Goal: Task Accomplishment & Management: Use online tool/utility

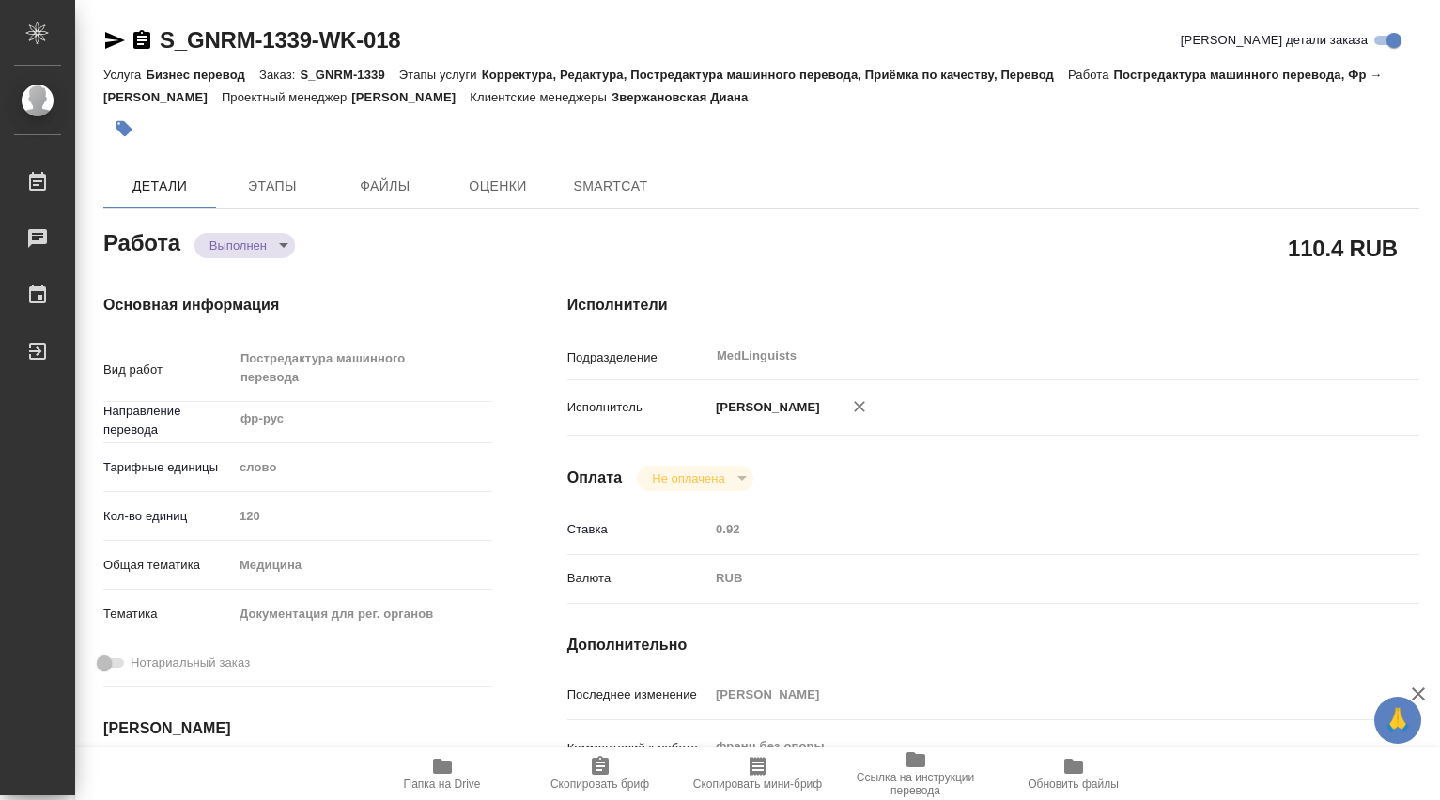
type textarea "x"
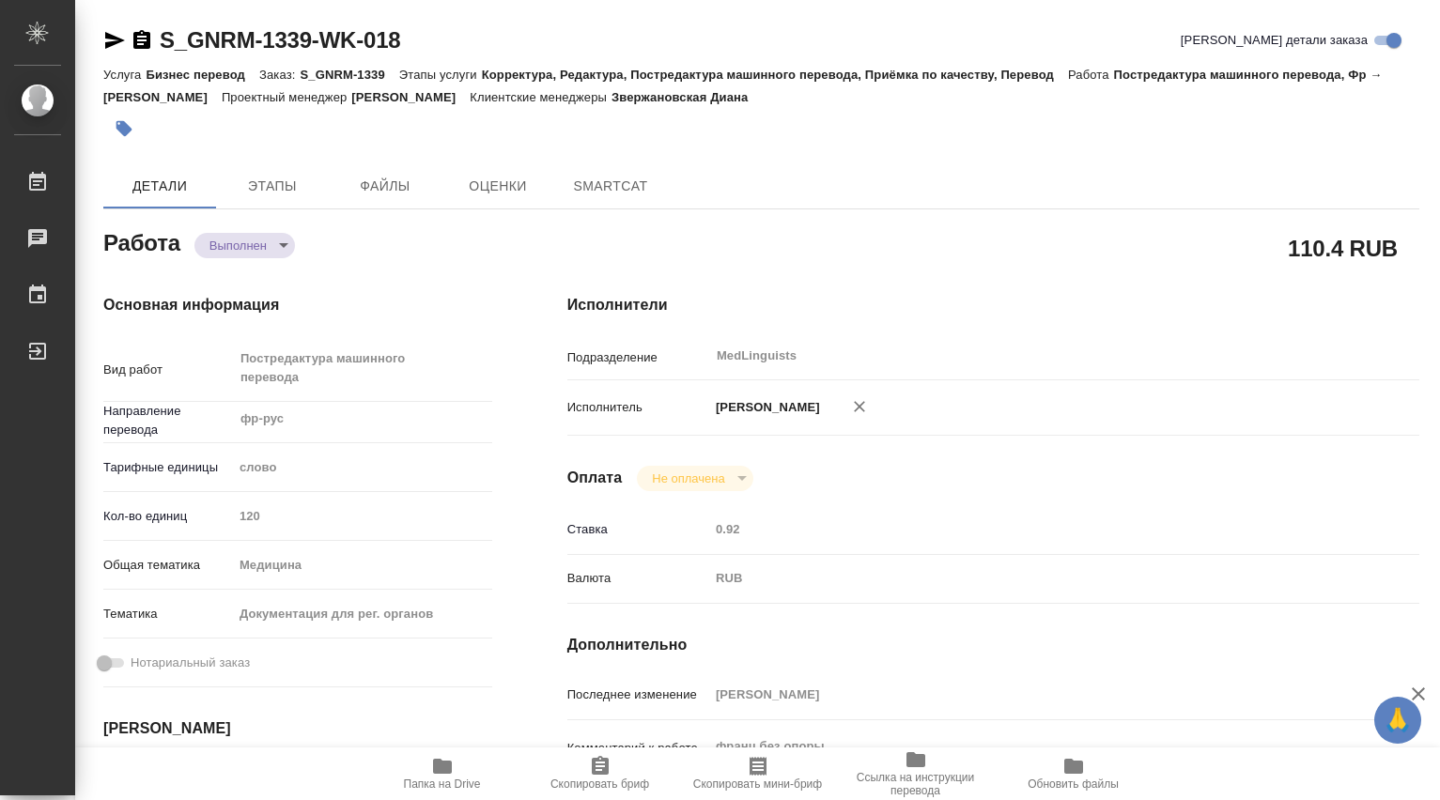
type textarea "x"
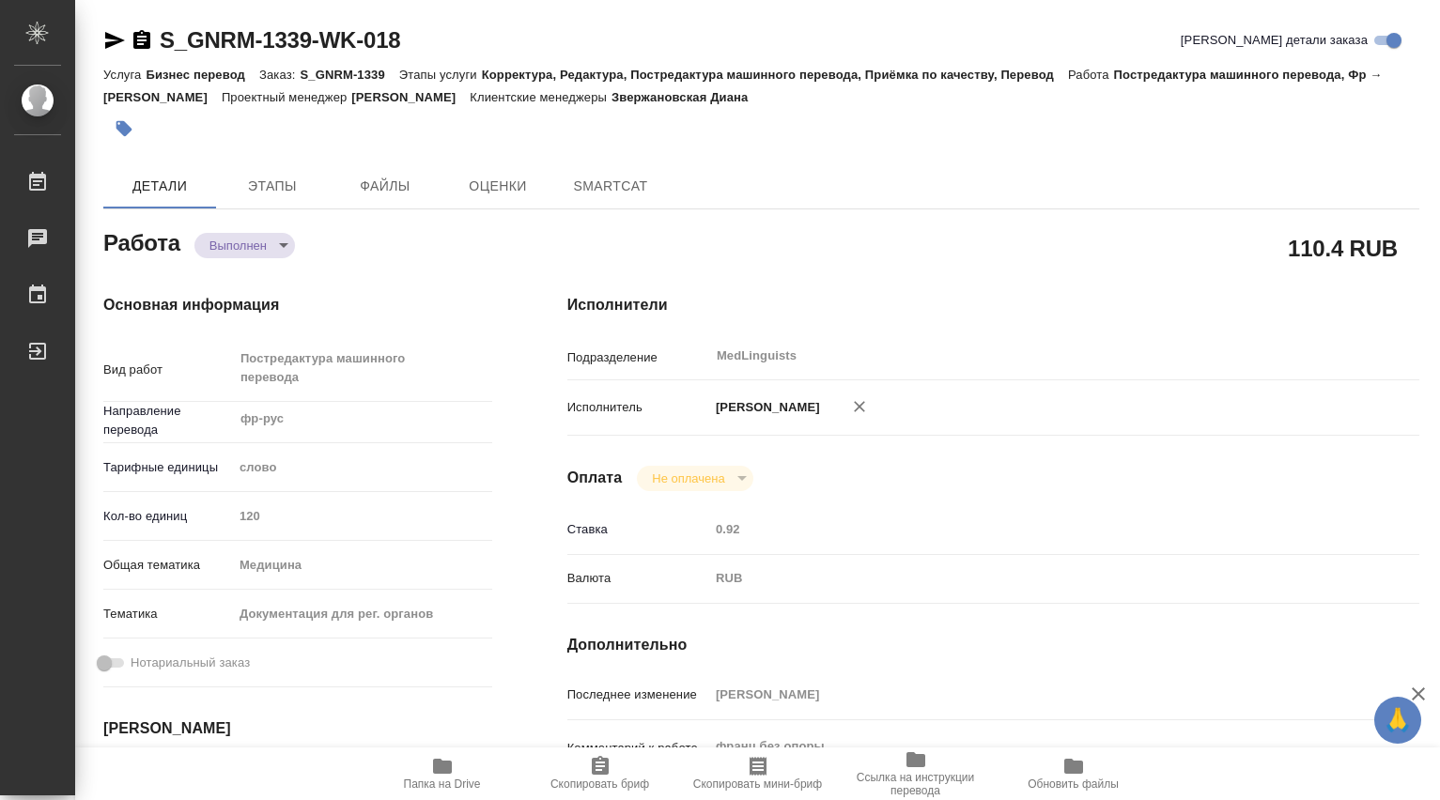
type textarea "x"
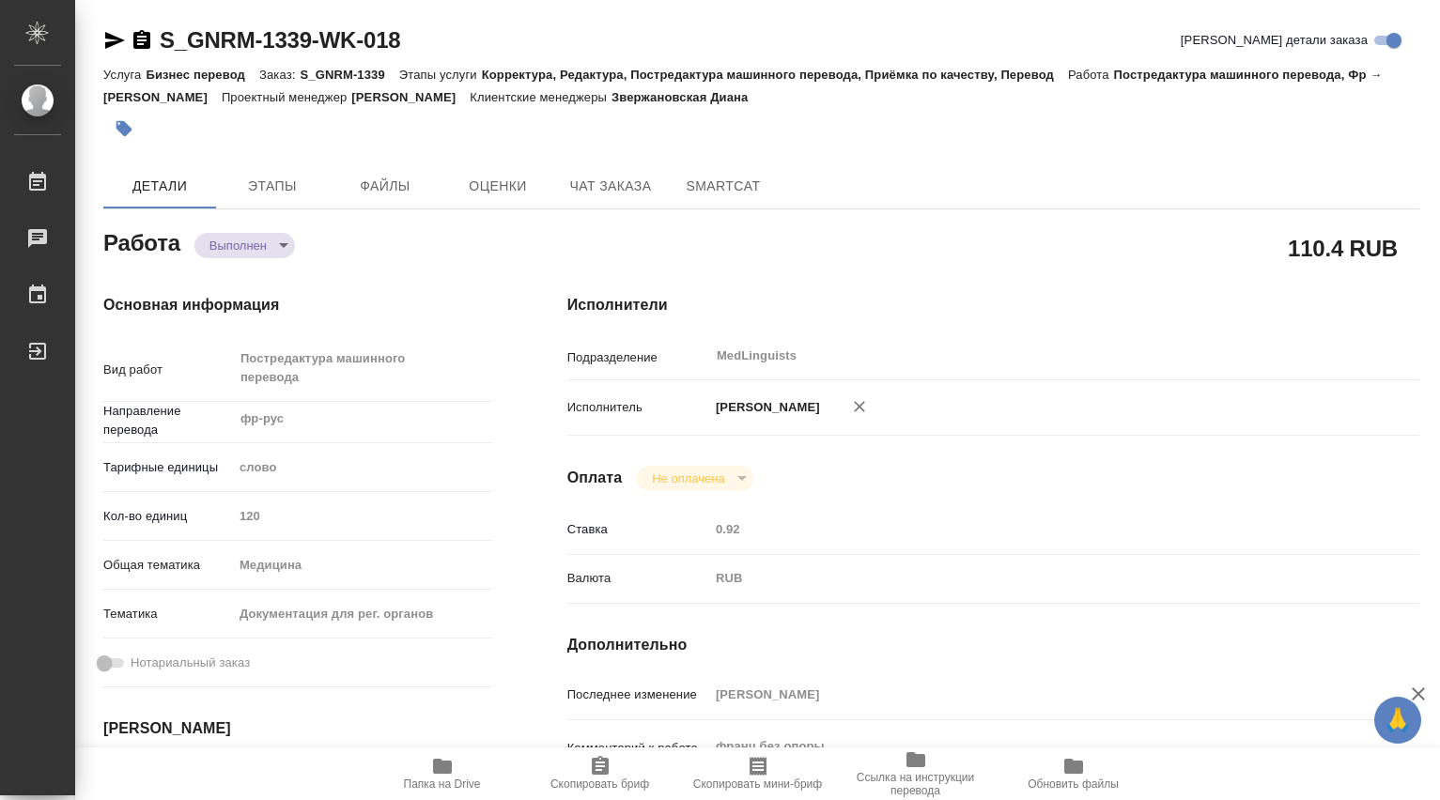
type textarea "x"
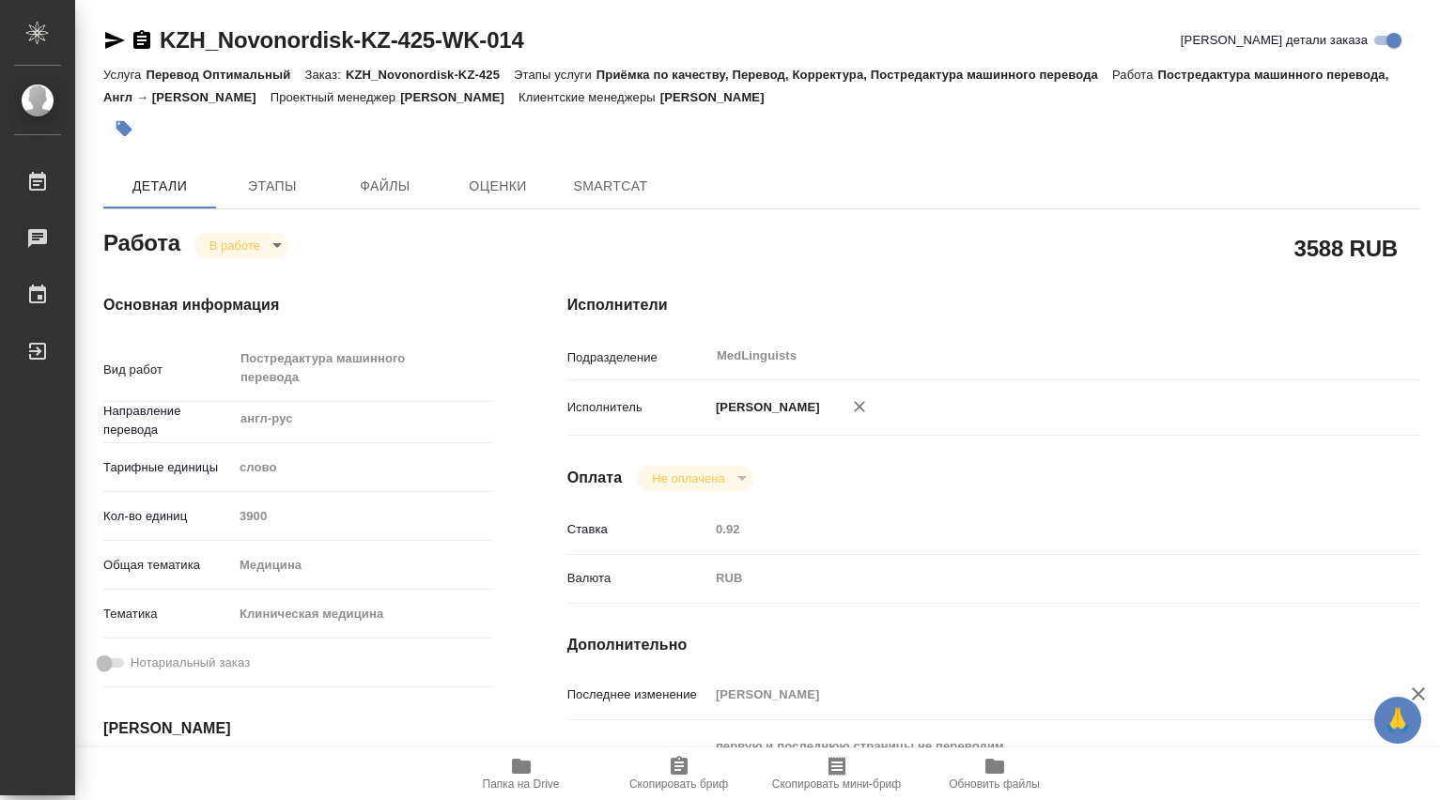
type textarea "x"
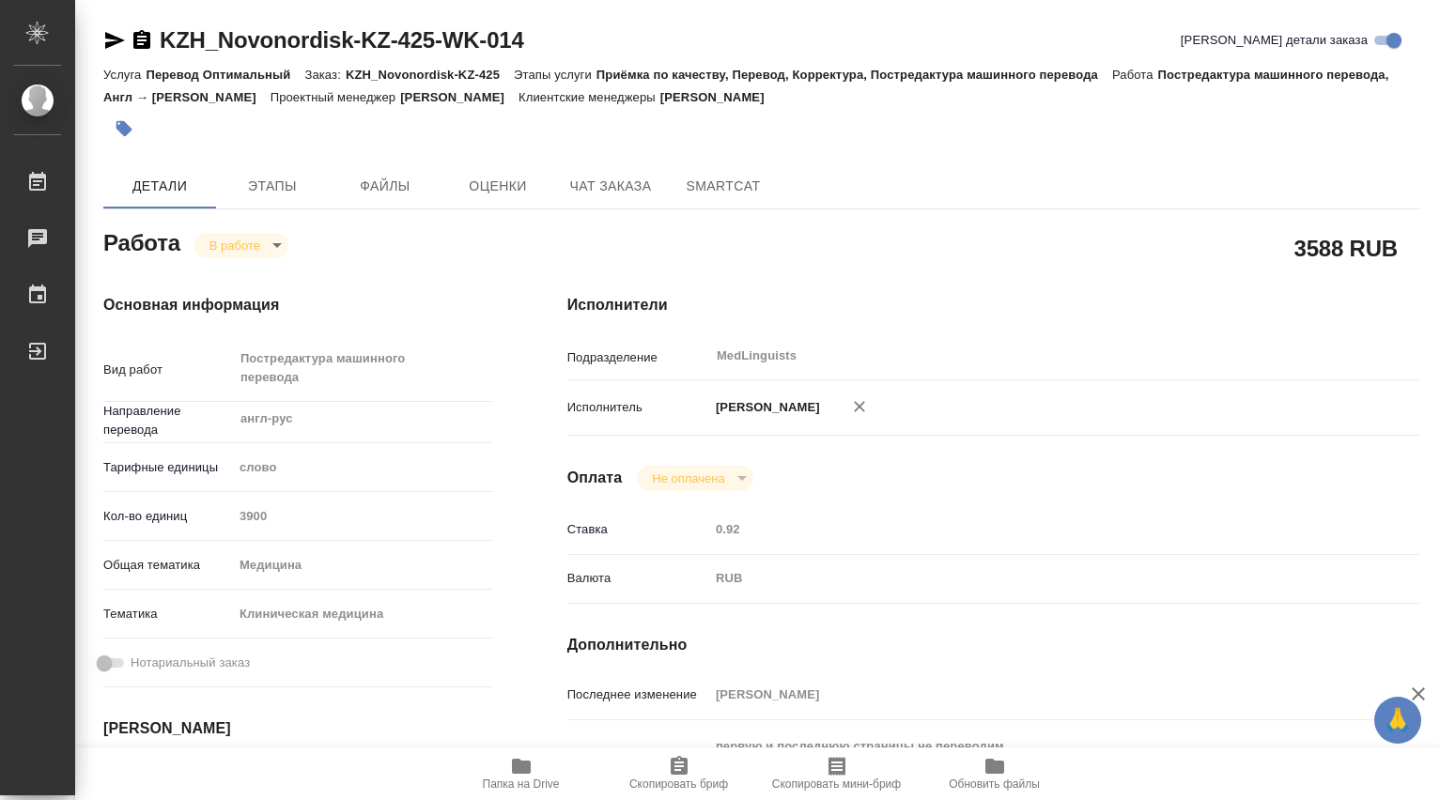
type textarea "x"
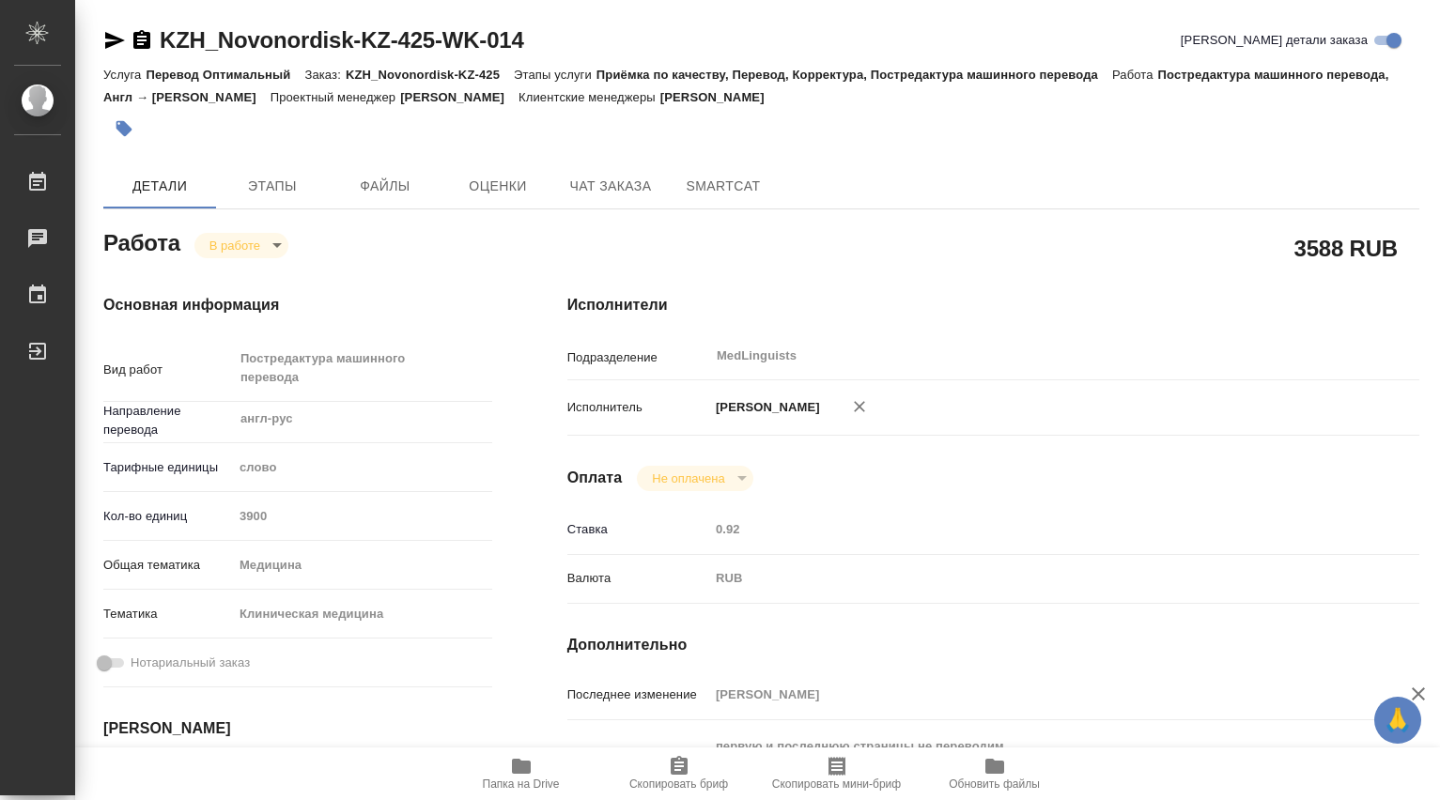
type textarea "x"
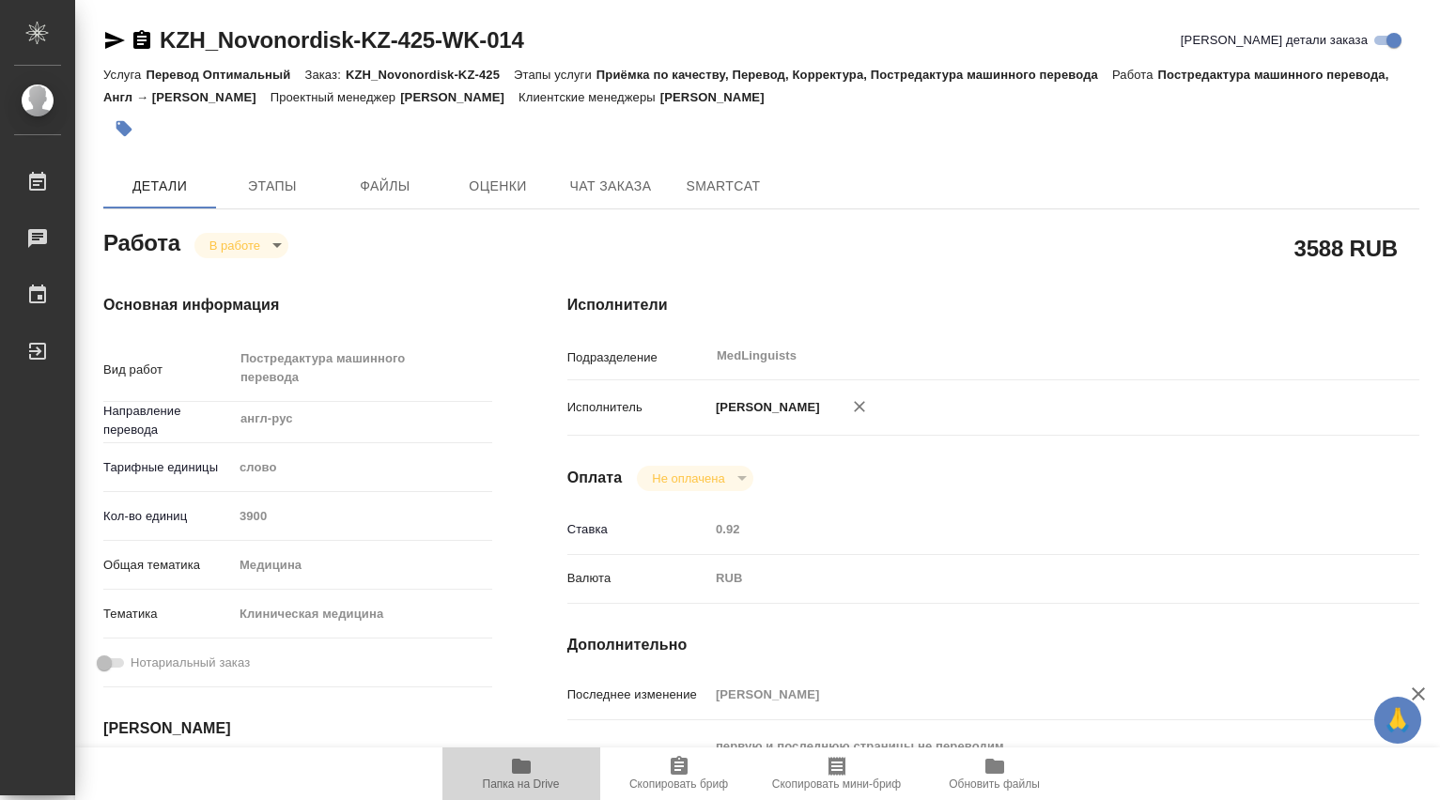
click at [523, 764] on icon "button" at bounding box center [521, 766] width 19 height 15
type textarea "x"
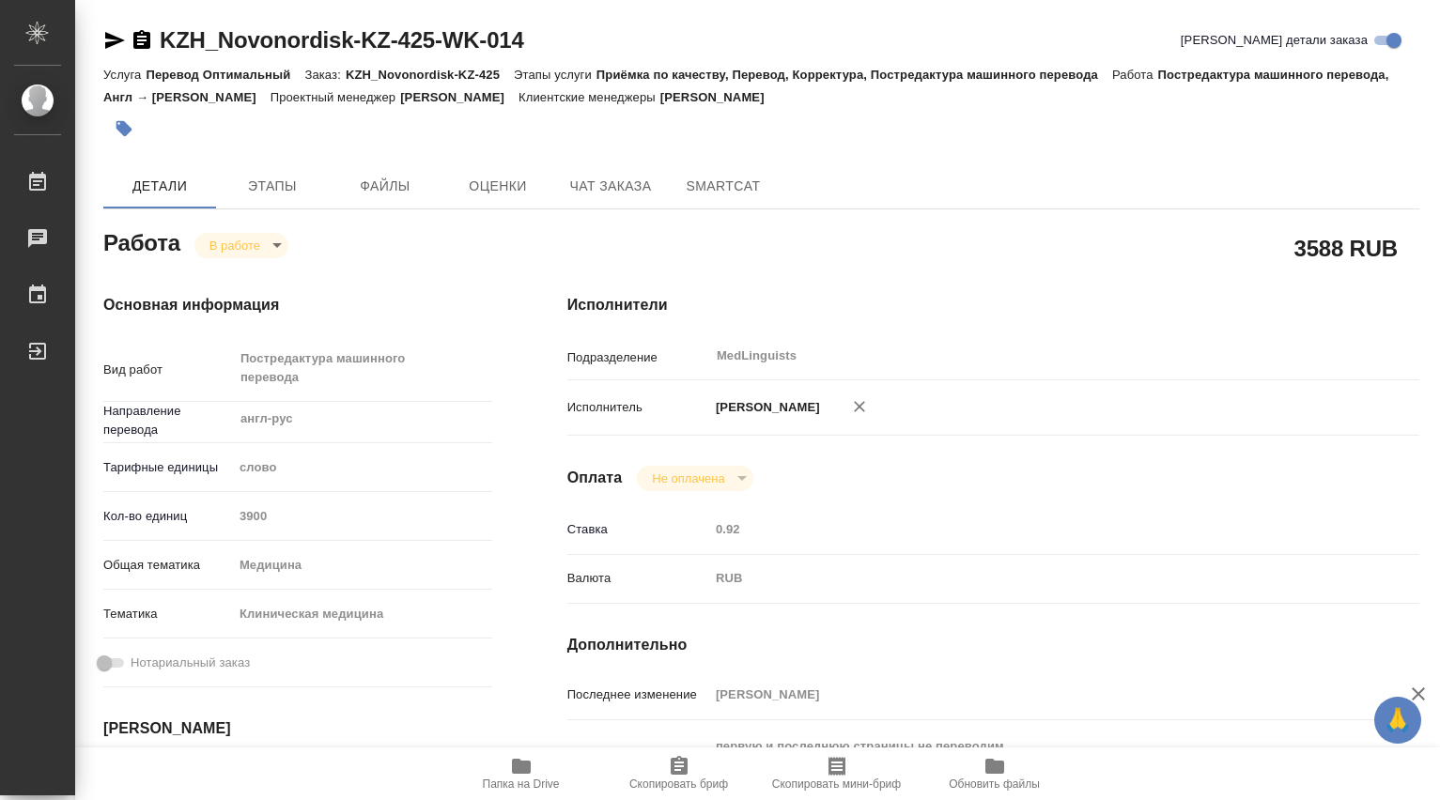
type textarea "x"
click at [533, 768] on span "Папка на Drive" at bounding box center [521, 773] width 135 height 36
drag, startPoint x: 273, startPoint y: 46, endPoint x: 133, endPoint y: 133, distance: 165.0
click at [144, 50] on div "KZH_Novonordisk-KZ-425-WK-014 Кратко детали заказа" at bounding box center [761, 40] width 1316 height 30
type textarea "x"
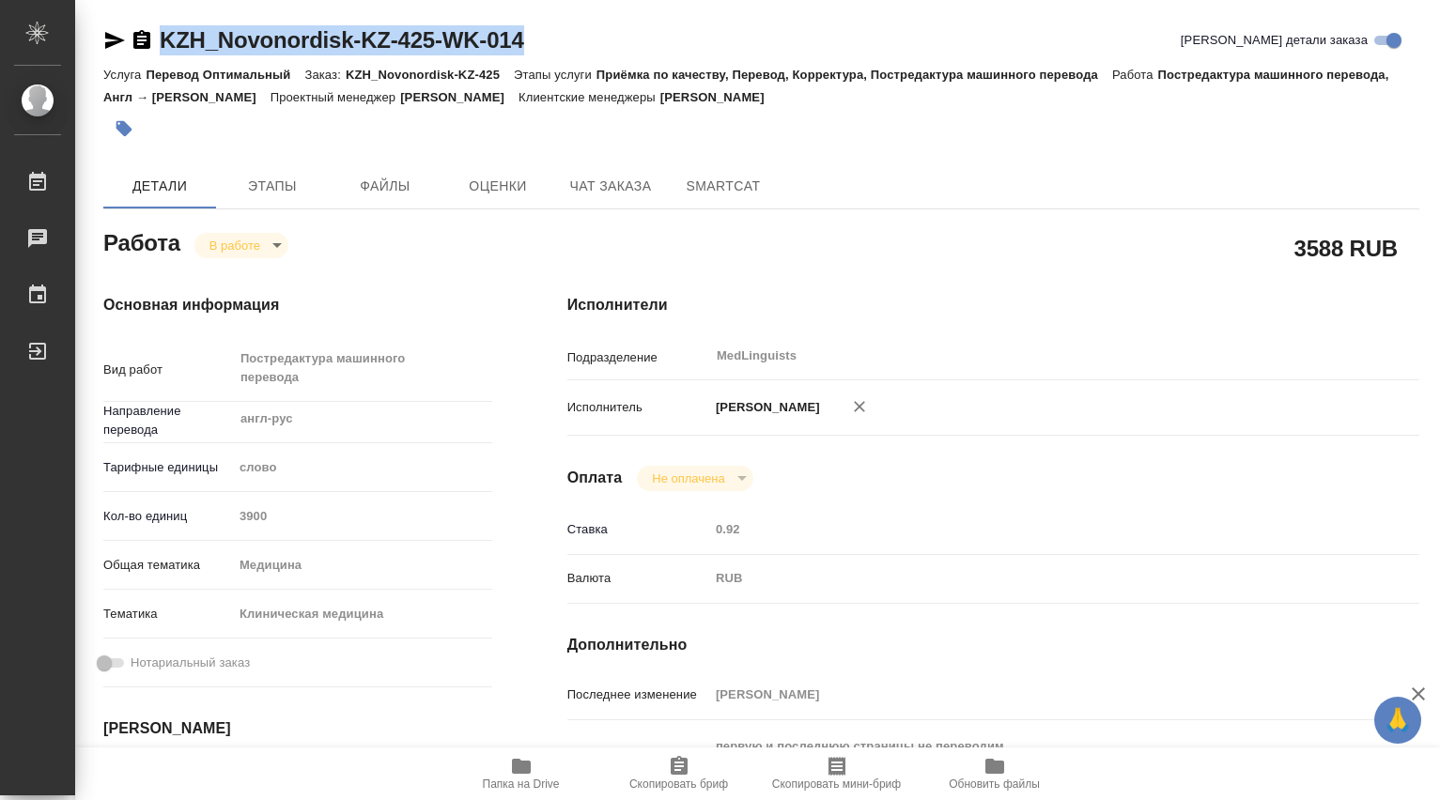
type textarea "x"
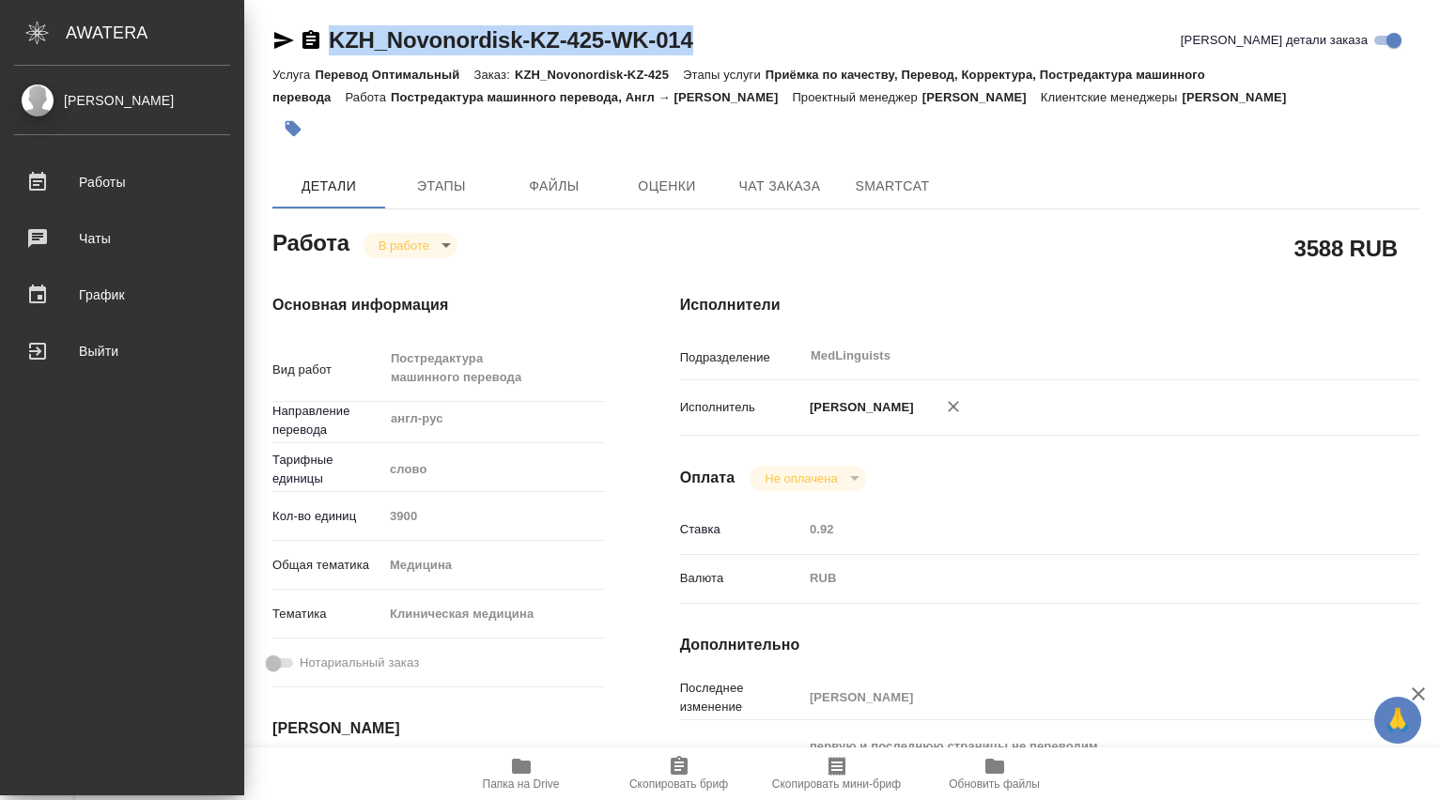
type textarea "x"
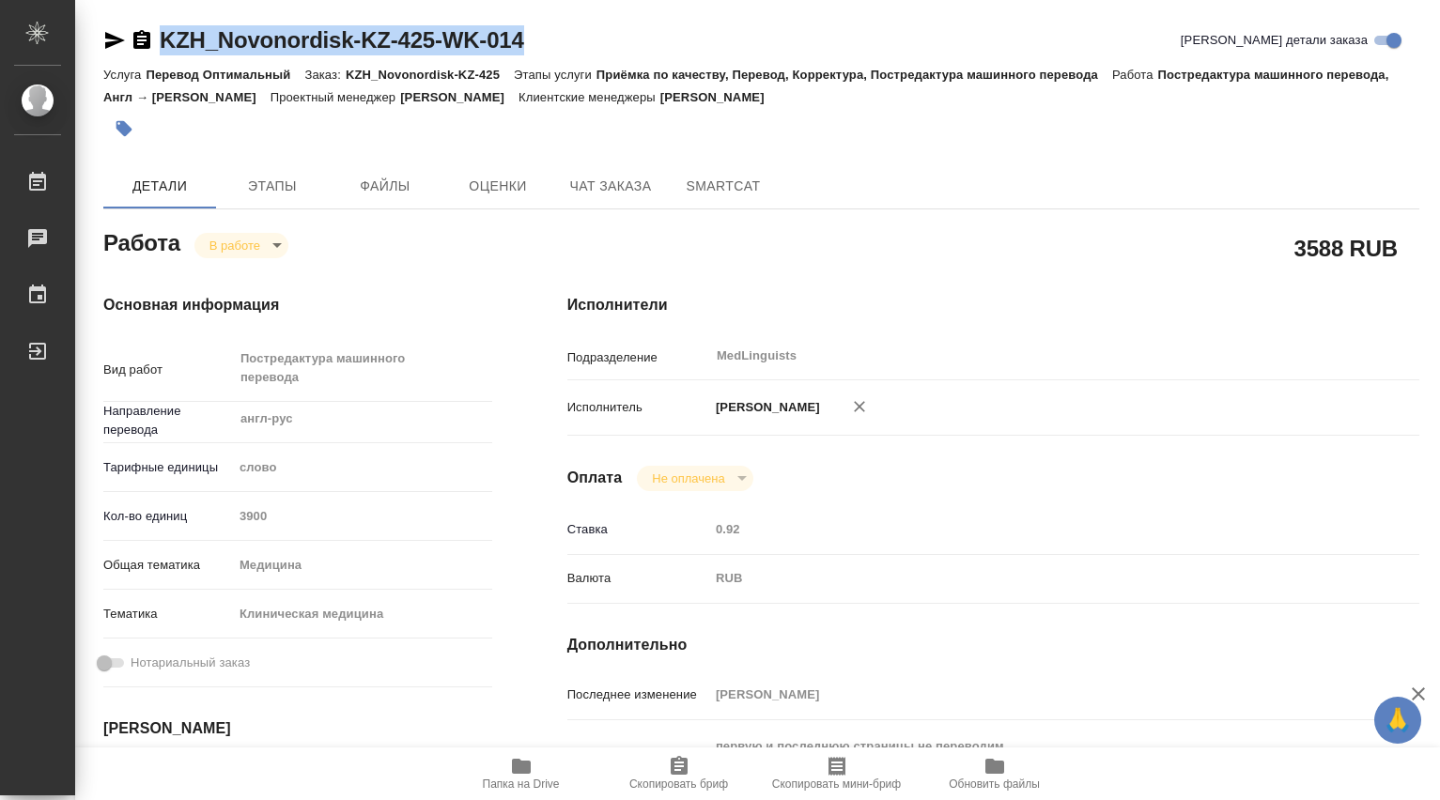
click at [550, 31] on div "KZH_Novonordisk-KZ-425-WK-014 Кратко детали заказа" at bounding box center [761, 40] width 1316 height 30
drag, startPoint x: 544, startPoint y: 34, endPoint x: 132, endPoint y: 86, distance: 414.8
click at [165, 43] on div "KZH_Novonordisk-KZ-425-WK-014 Кратко детали заказа" at bounding box center [761, 40] width 1316 height 30
copy link "KZH_Novonordisk-KZ-425-WK-014"
type textarea "x"
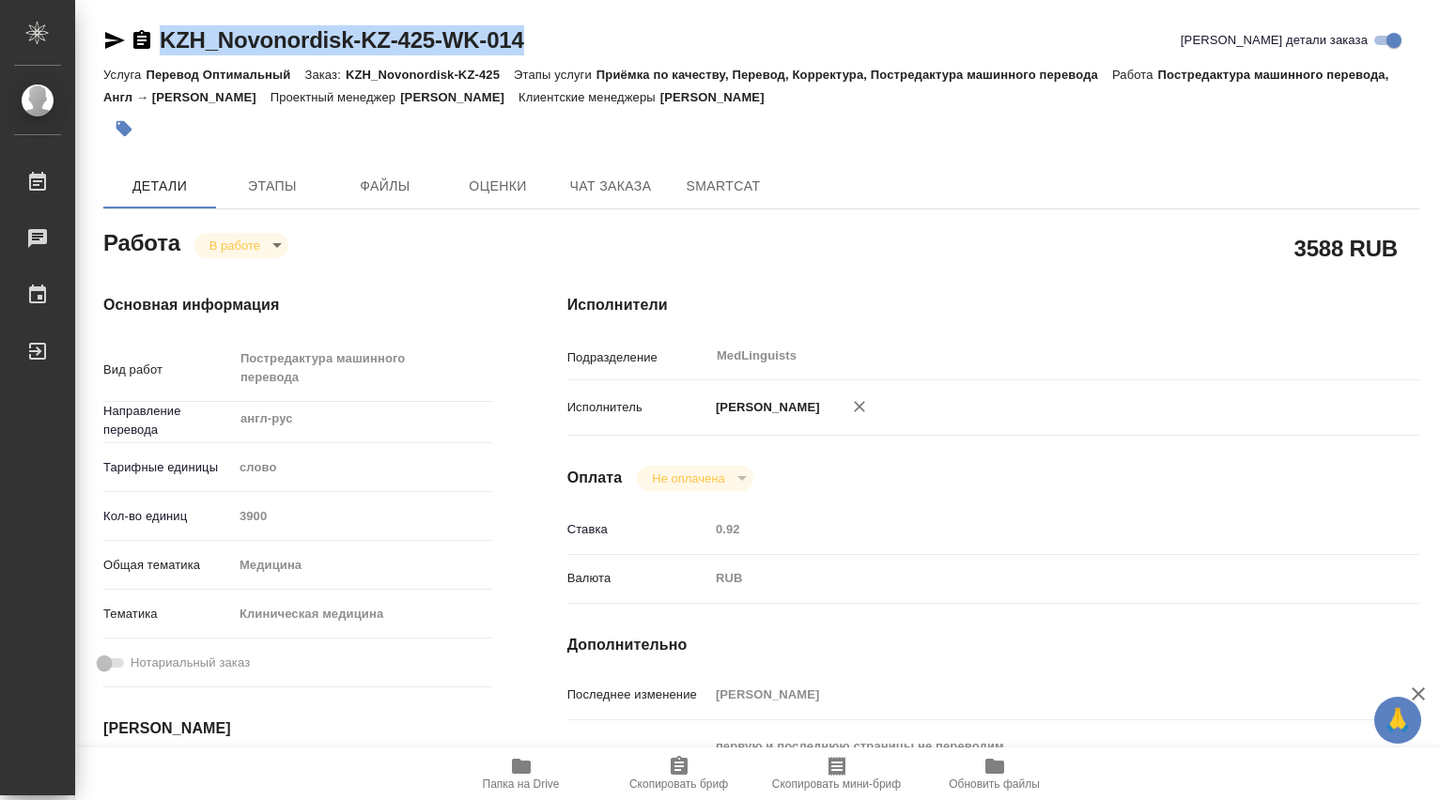
type textarea "x"
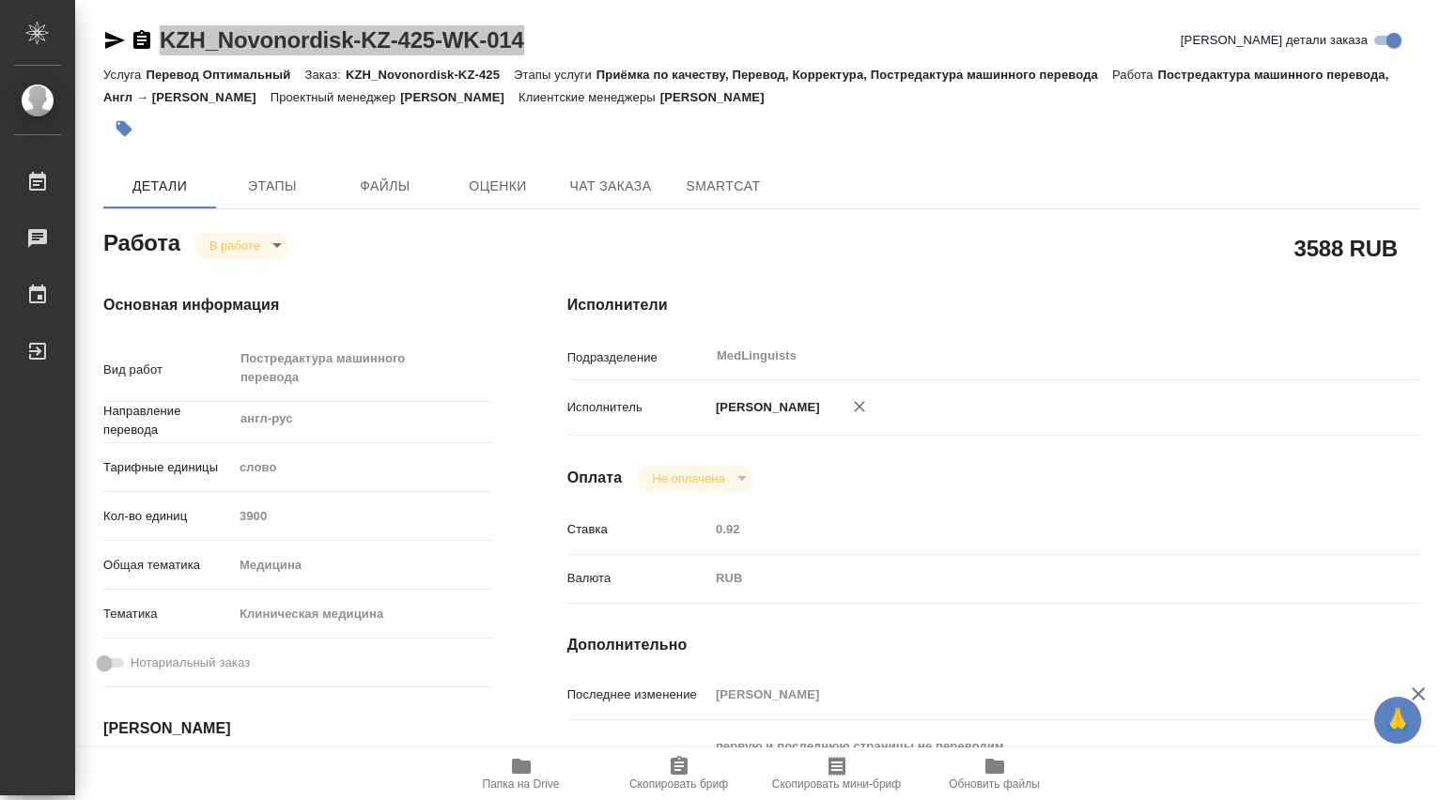
type textarea "x"
click at [200, 795] on div "Папка на Drive Скопировать бриф Скопировать мини-бриф Обновить файлы" at bounding box center [757, 774] width 1365 height 53
